Goal: Task Accomplishment & Management: Use online tool/utility

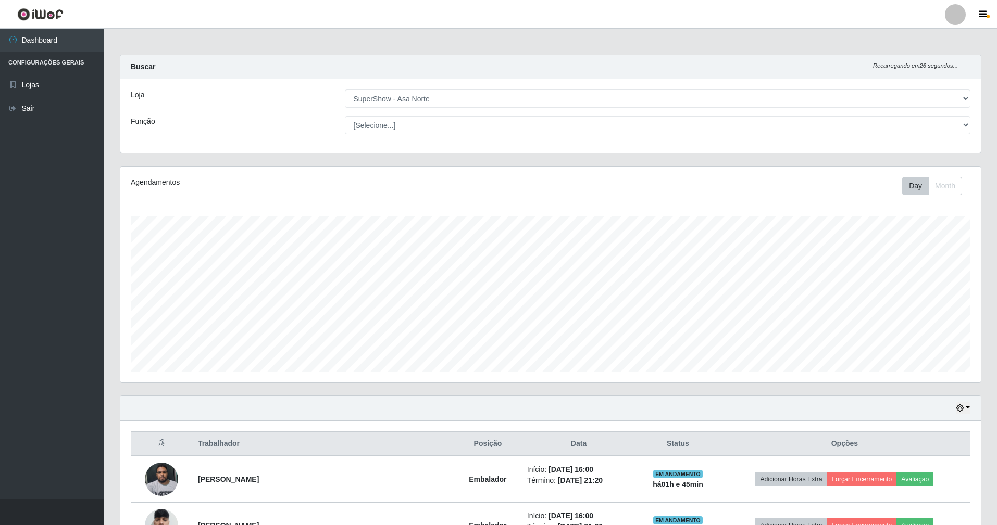
select select "71"
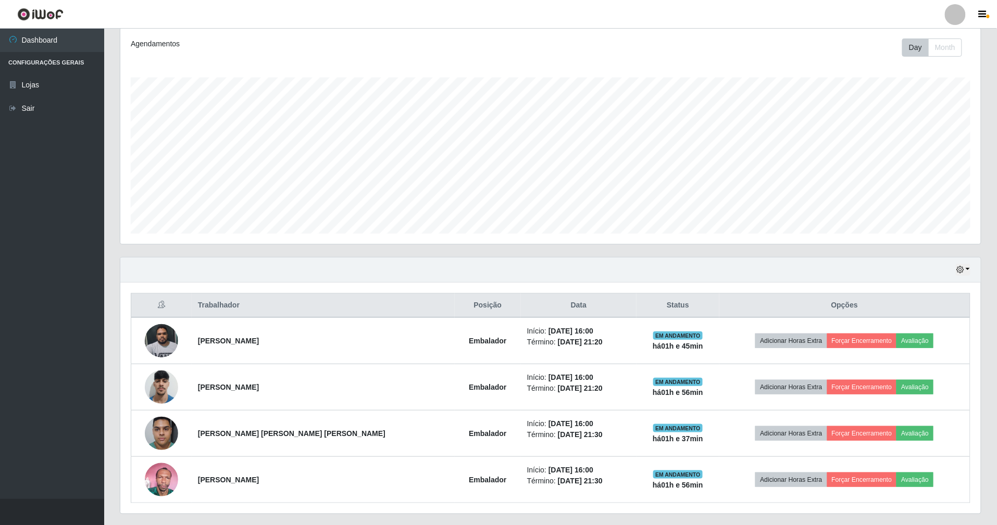
scroll to position [217, 860]
click at [23, 116] on link "Sair" at bounding box center [52, 108] width 104 height 23
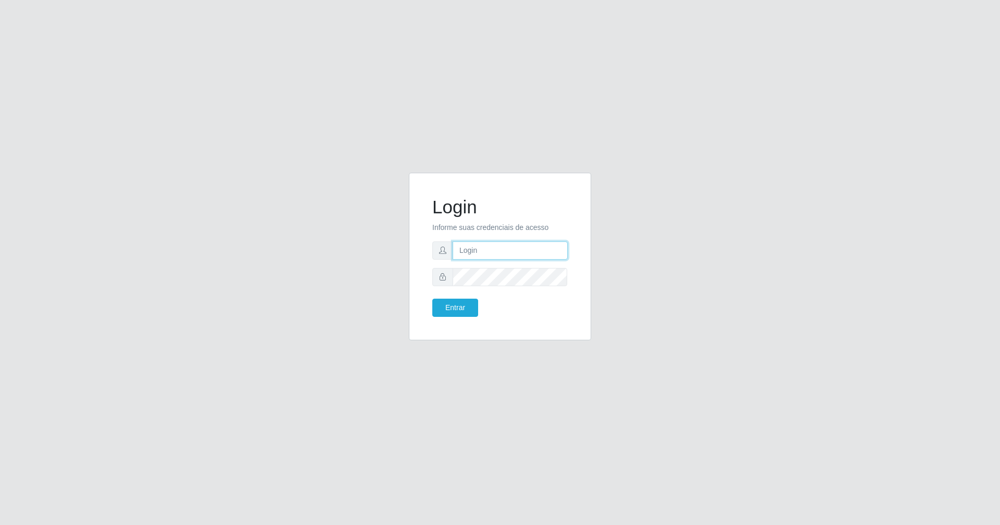
type input "[EMAIL_ADDRESS][DOMAIN_NAME]"
click at [461, 303] on button "Entrar" at bounding box center [455, 308] width 46 height 18
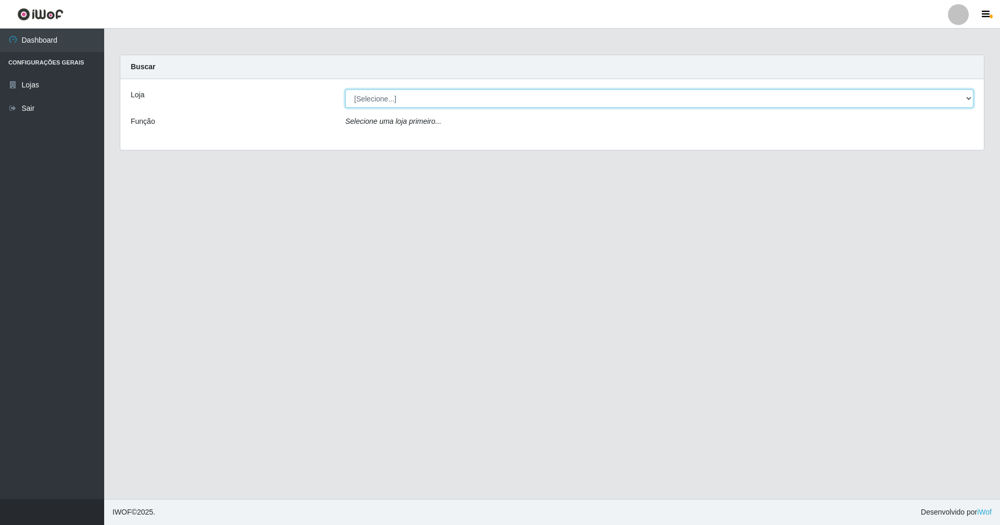
click at [381, 96] on select "[Selecione...] SuperShow - Asa Norte" at bounding box center [659, 99] width 628 height 18
select select "71"
click at [345, 90] on select "[Selecione...] SuperShow - Asa Norte" at bounding box center [659, 99] width 628 height 18
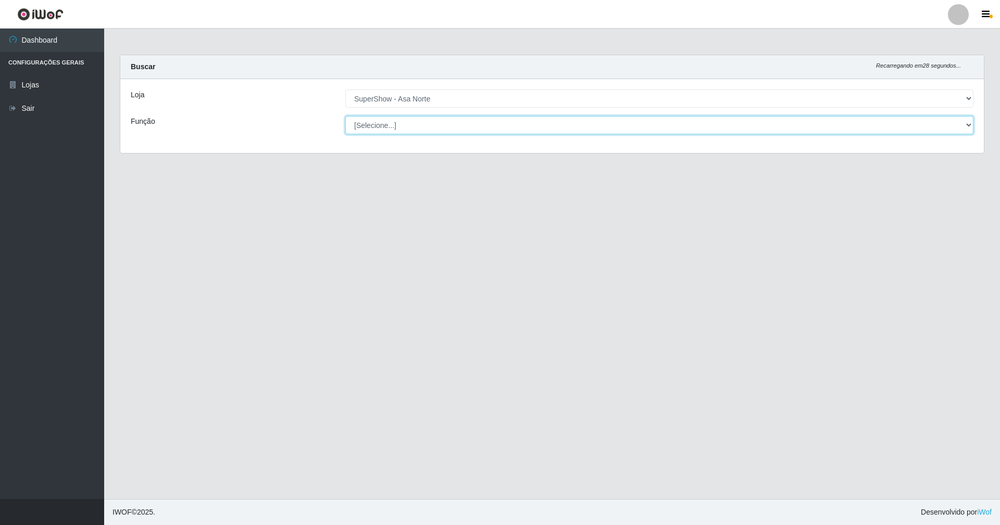
drag, startPoint x: 415, startPoint y: 128, endPoint x: 411, endPoint y: 132, distance: 5.9
click at [415, 128] on select "[Selecione...] ASG ASG + ASG ++ Auxiliar de Depósito Auxiliar de Depósito + Aux…" at bounding box center [659, 125] width 628 height 18
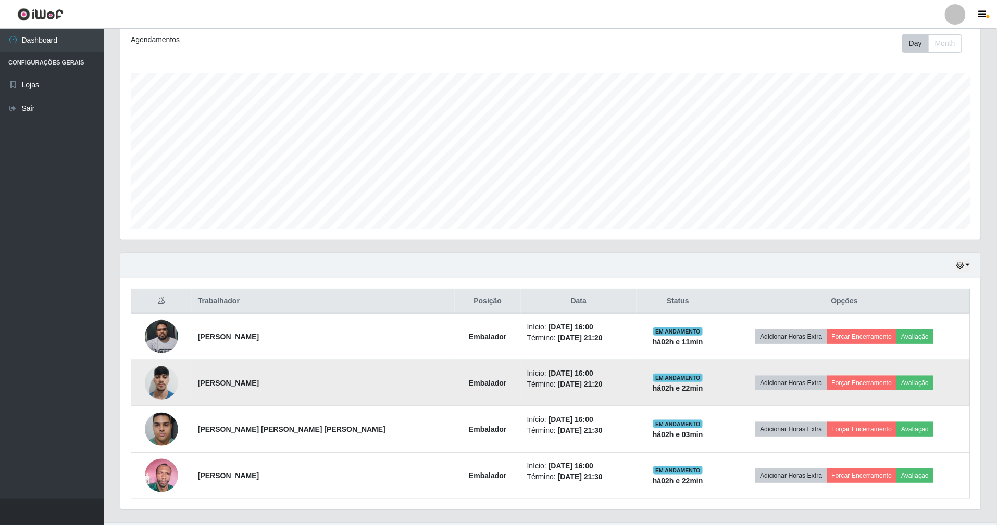
scroll to position [169, 0]
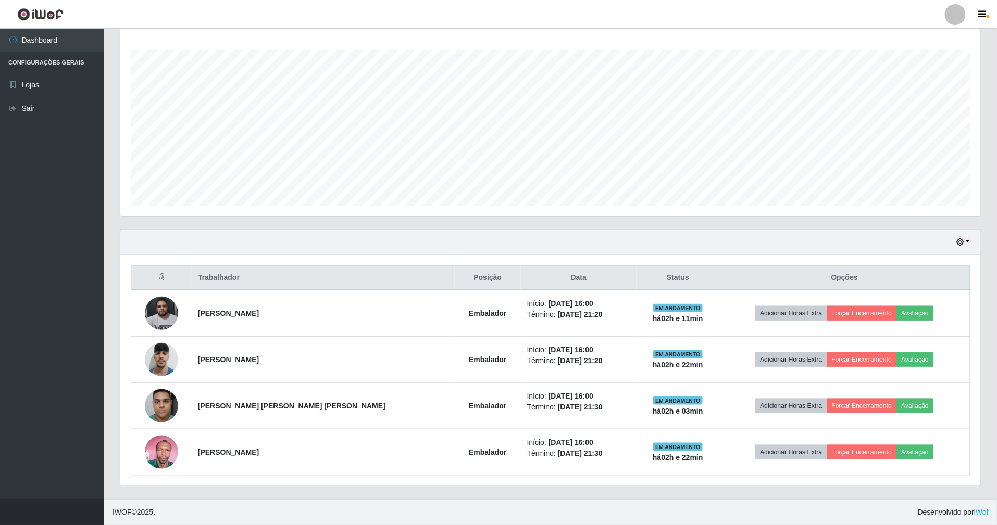
click at [954, 242] on div "Hoje 1 dia 3 dias 1 Semana Não encerrados" at bounding box center [550, 242] width 860 height 25
click at [959, 238] on icon "button" at bounding box center [959, 241] width 7 height 7
drag, startPoint x: 912, startPoint y: 285, endPoint x: 913, endPoint y: 311, distance: 25.5
click at [913, 311] on div "Hoje 1 dia 3 dias 1 Semana Não encerrados" at bounding box center [928, 304] width 83 height 110
click at [913, 303] on button "3 dias" at bounding box center [929, 305] width 82 height 22
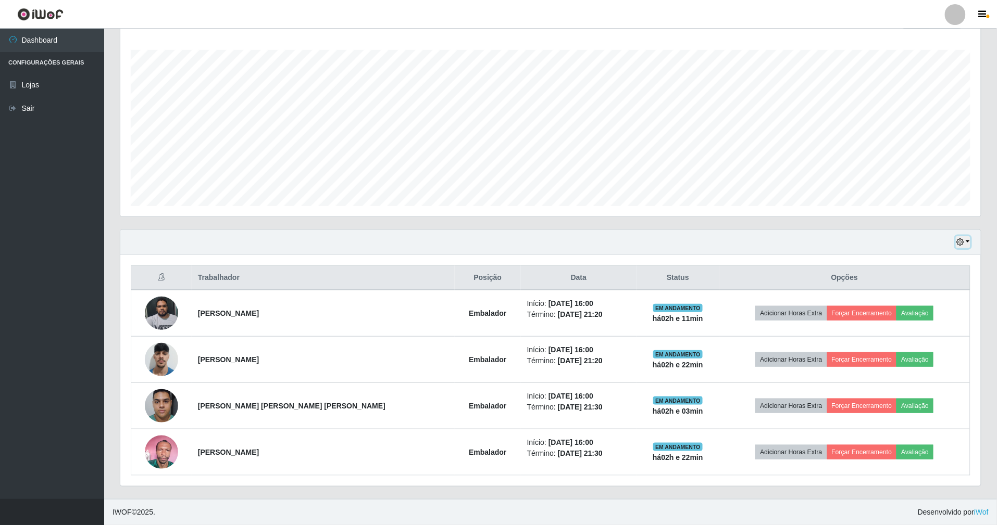
click at [956, 242] on icon "button" at bounding box center [959, 241] width 7 height 7
click at [911, 282] on button "1 dia" at bounding box center [929, 283] width 82 height 22
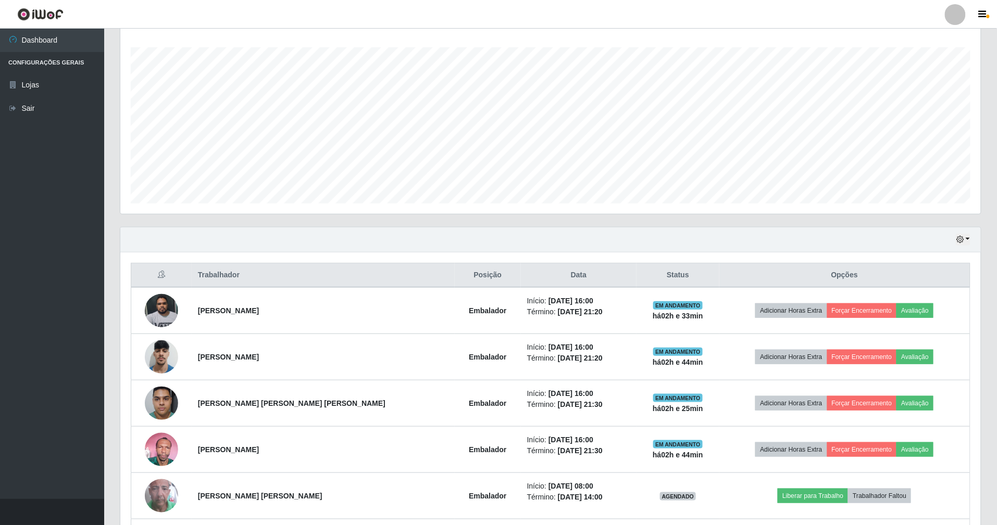
scroll to position [401, 0]
